Goal: Information Seeking & Learning: Learn about a topic

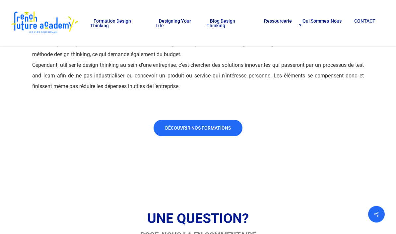
scroll to position [2798, 0]
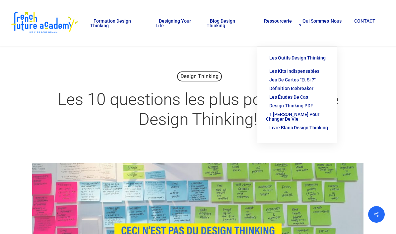
click at [305, 68] on span "Les kits indispensables" at bounding box center [295, 70] width 50 height 5
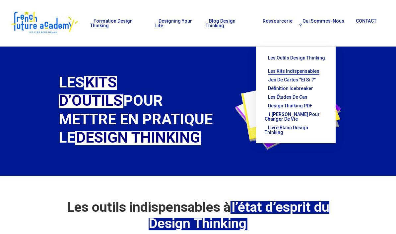
click at [299, 103] on span "Design thinking PDF" at bounding box center [290, 105] width 44 height 5
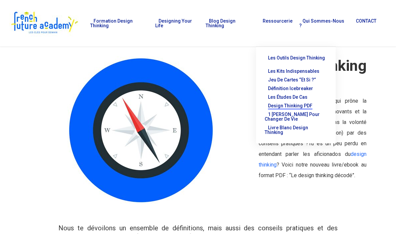
click at [294, 94] on span "Les études de cas" at bounding box center [287, 96] width 39 height 5
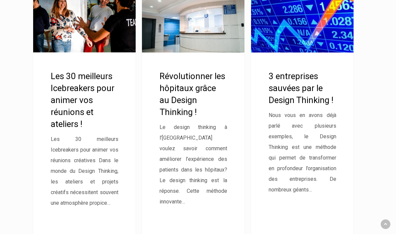
scroll to position [232, 0]
click at [82, 100] on link "Les 30 meilleurs Icebreakers pour animer vos réunions et ateliers !" at bounding box center [84, 128] width 103 height 290
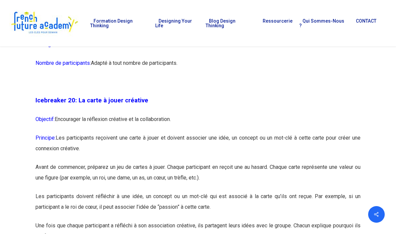
scroll to position [4411, 0]
